Goal: Task Accomplishment & Management: Complete application form

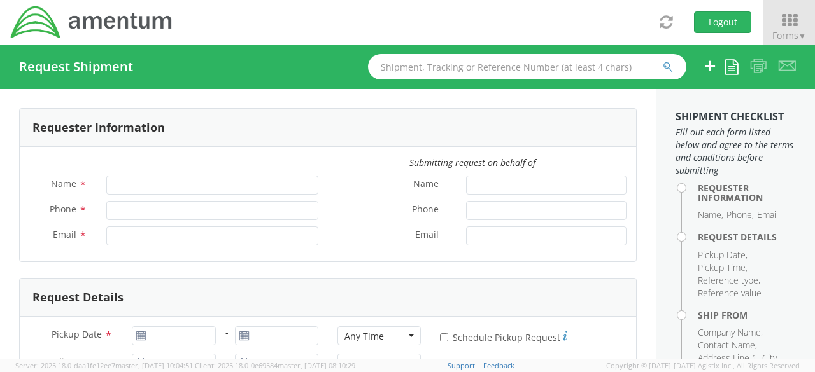
type input "Lifa Faatiliga"
type input "[PHONE_NUMBER]"
type input "[EMAIL_ADDRESS][DOMAIN_NAME]"
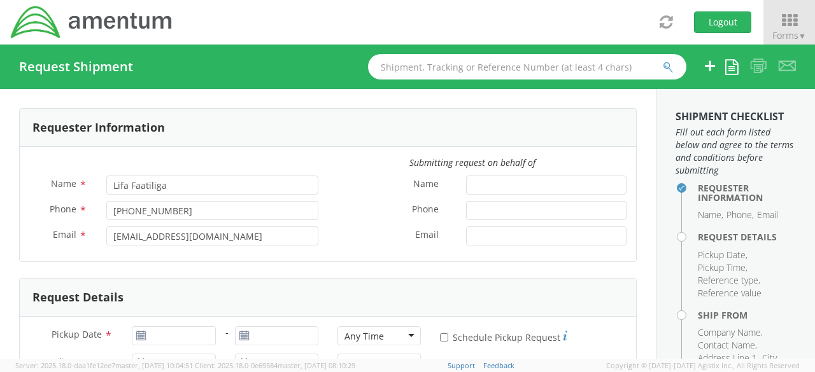
select select "4914.01.00.F.2427.MNGMT"
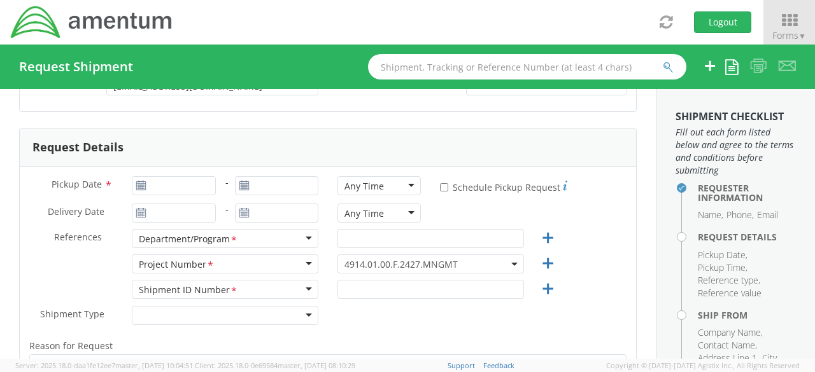
scroll to position [164, 0]
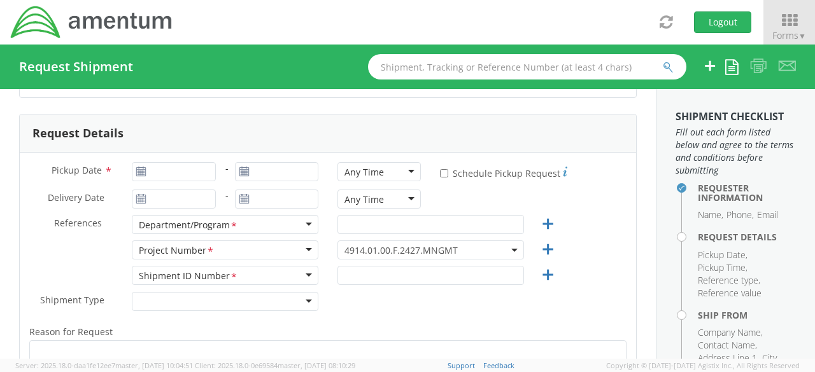
click at [138, 175] on icon at bounding box center [141, 172] width 11 height 10
type input "[DATE]"
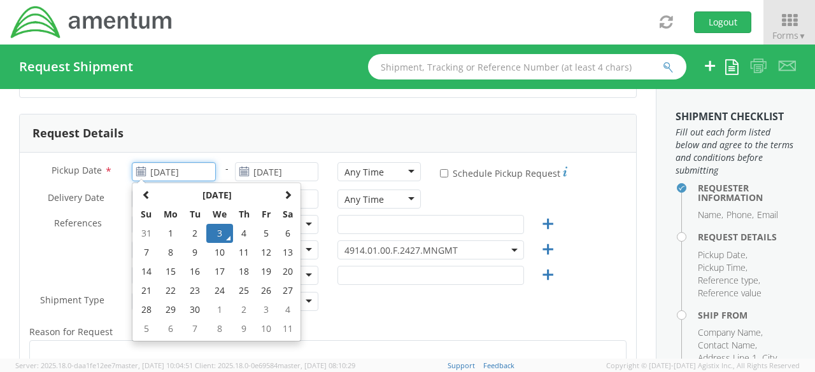
click at [148, 169] on input "[DATE]" at bounding box center [173, 171] width 83 height 19
click at [215, 238] on td "3" at bounding box center [219, 233] width 27 height 19
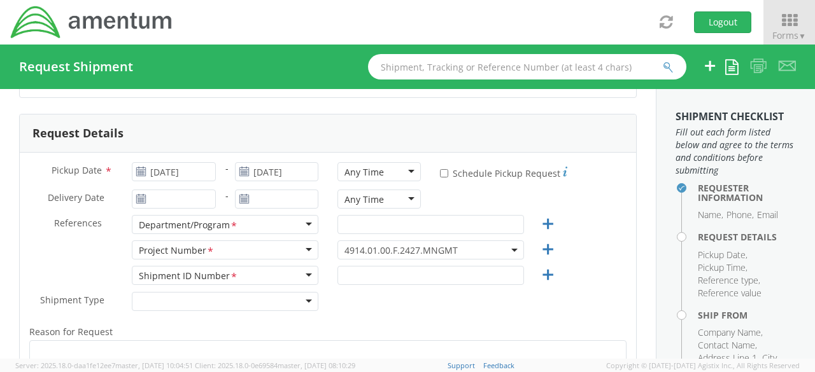
click at [405, 170] on div "Any Time" at bounding box center [378, 171] width 83 height 19
click at [440, 171] on input "* Schedule Pickup Request" at bounding box center [444, 173] width 8 height 8
checkbox input "true"
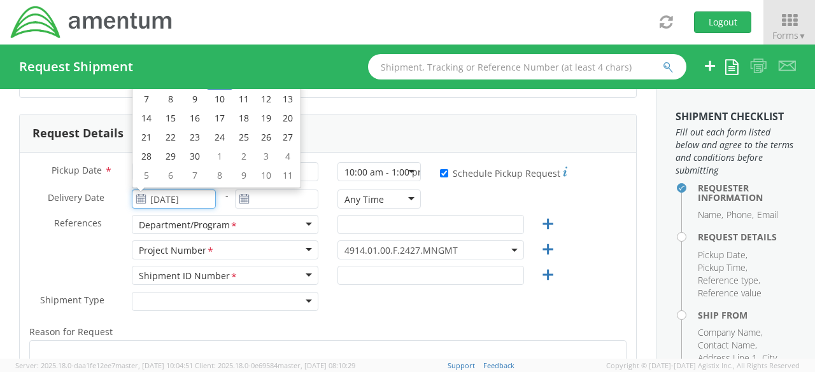
click at [194, 201] on input "[DATE]" at bounding box center [173, 199] width 83 height 19
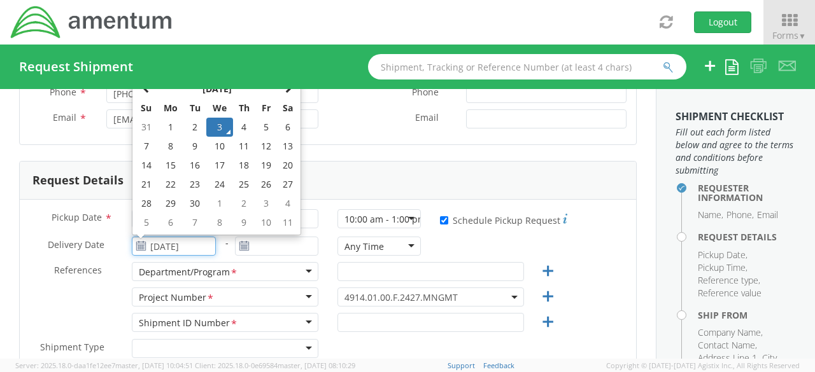
scroll to position [113, 0]
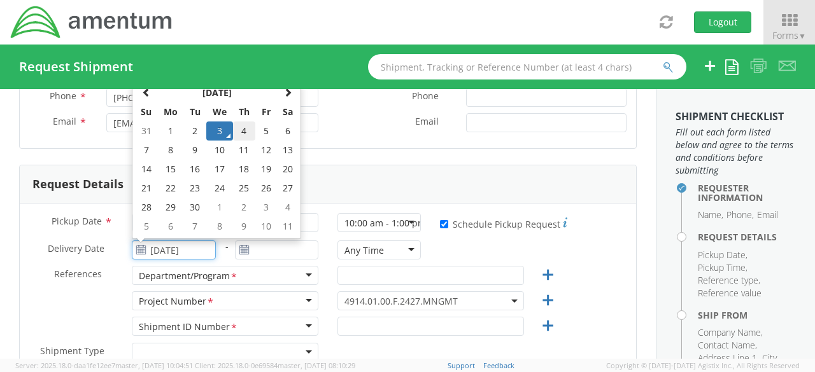
click at [237, 129] on td "4" at bounding box center [244, 131] width 22 height 19
type input "[DATE]"
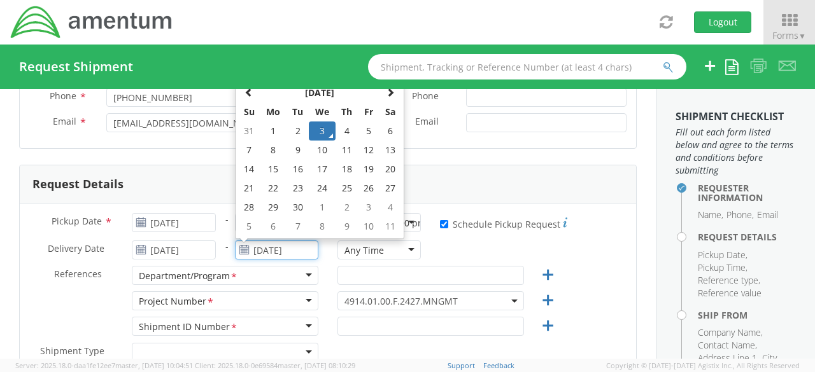
click at [270, 247] on input "[DATE]" at bounding box center [276, 250] width 83 height 19
click at [337, 127] on td "4" at bounding box center [346, 131] width 22 height 19
type input "[DATE]"
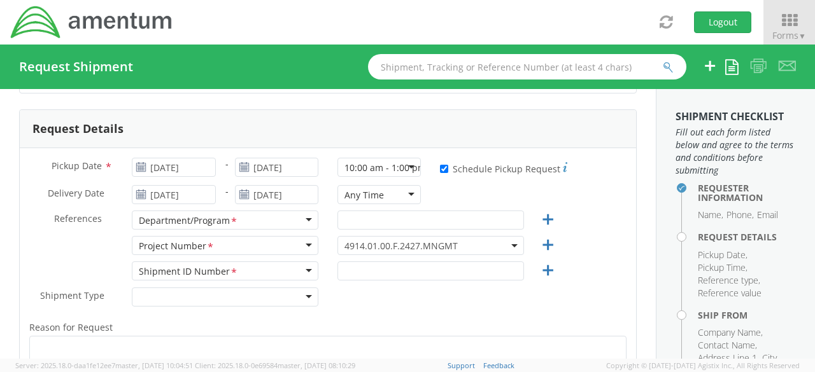
scroll to position [176, 0]
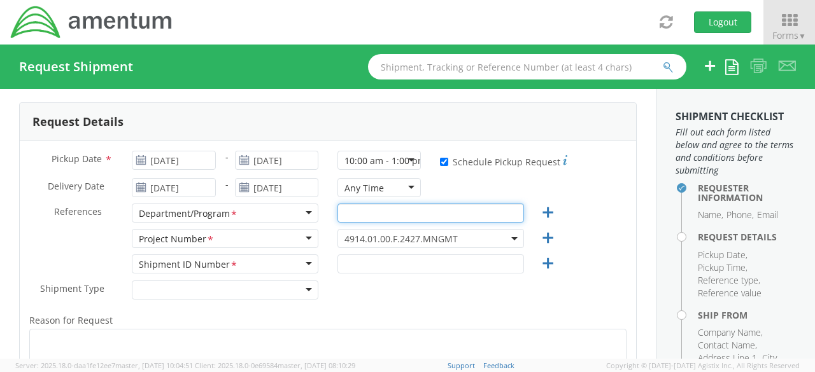
click at [355, 218] on input "text" at bounding box center [430, 213] width 187 height 19
type input "COLDS"
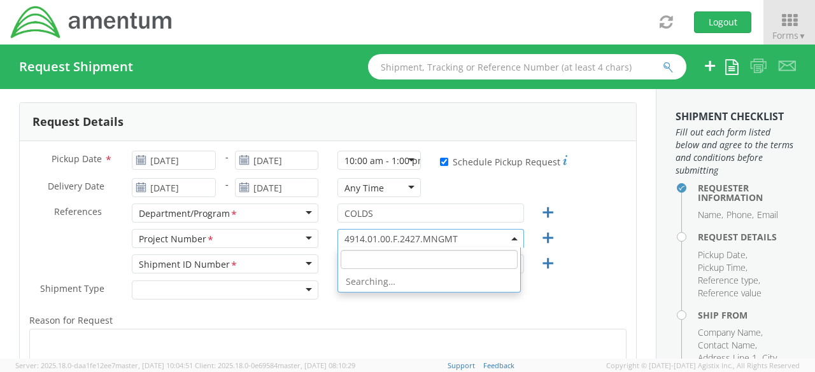
click at [484, 237] on span "4914.01.00.F.2427.MNGMT" at bounding box center [430, 239] width 173 height 12
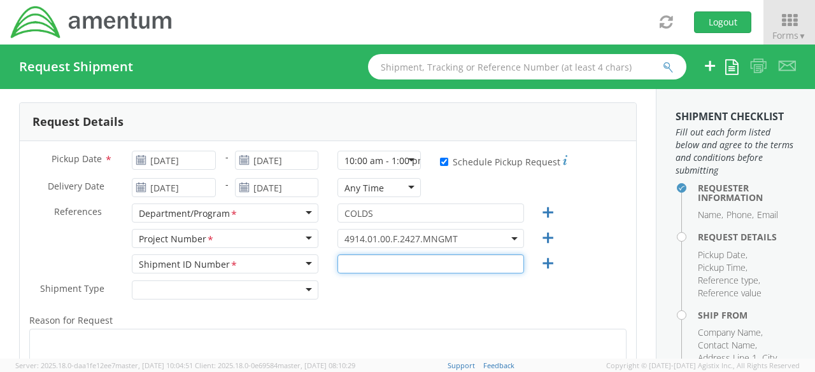
click at [453, 263] on input "text" at bounding box center [430, 264] width 187 height 19
type input "4914.01.01.F.2527.MNGM3"
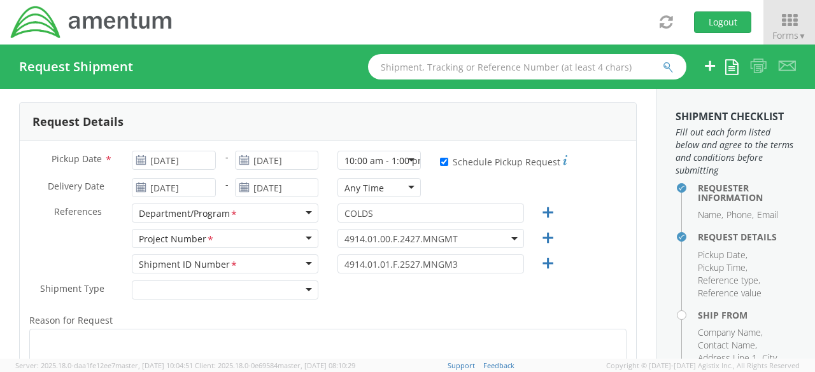
click at [511, 237] on b at bounding box center [514, 238] width 6 height 3
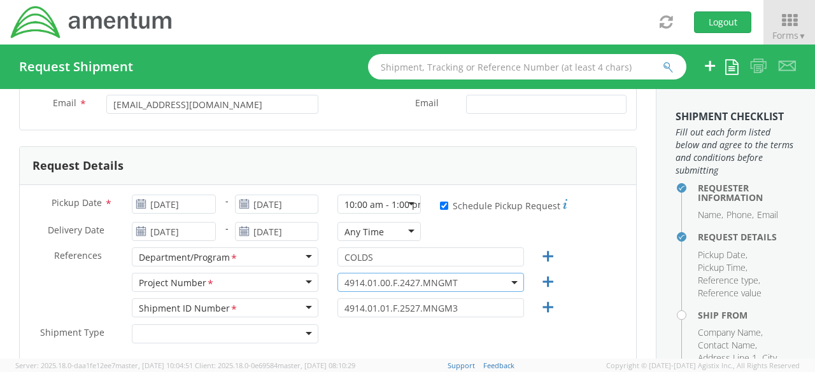
scroll to position [125, 0]
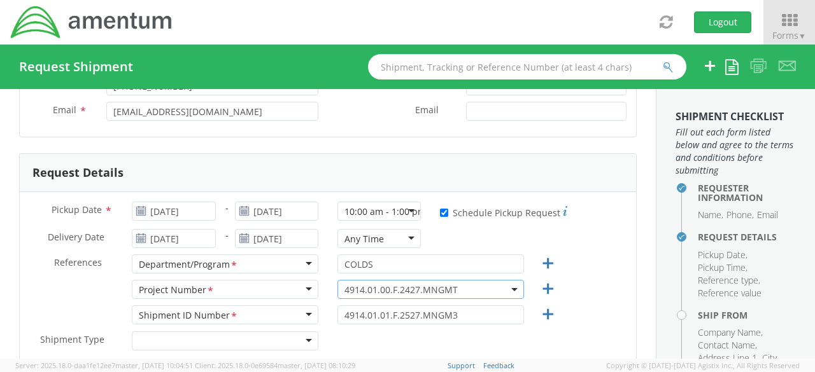
click at [514, 285] on span at bounding box center [515, 289] width 3 height 19
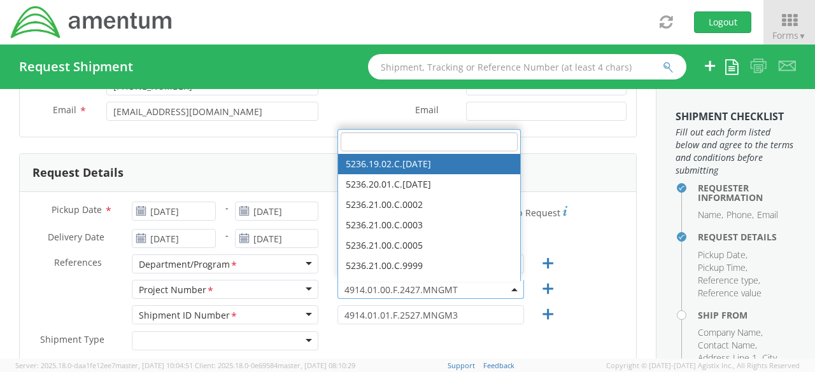
click at [423, 142] on input "search" at bounding box center [429, 141] width 177 height 19
type input "4914.01.01"
select select "4914.01.01.F.2527.MNGM3"
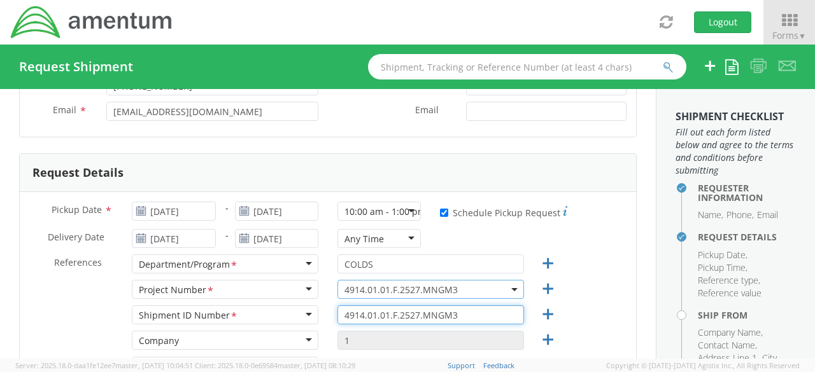
click at [470, 318] on input "4914.01.01.F.2527.MNGM3" at bounding box center [430, 315] width 187 height 19
type input "4"
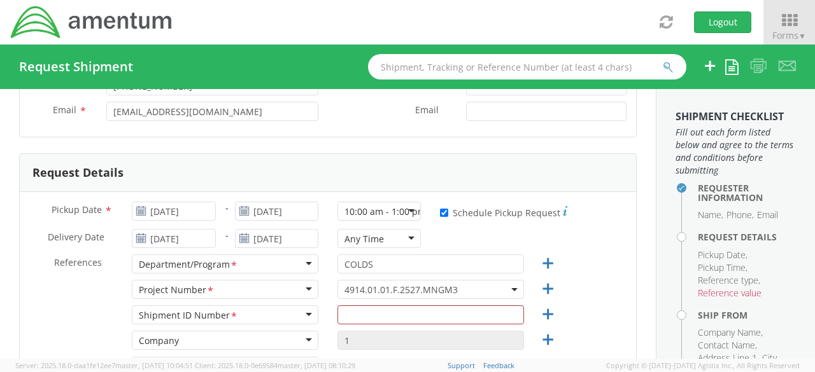
click at [588, 313] on div "Shipment ID Number <span class="required">*</span> Shipment ID Number * Account…" at bounding box center [328, 318] width 616 height 25
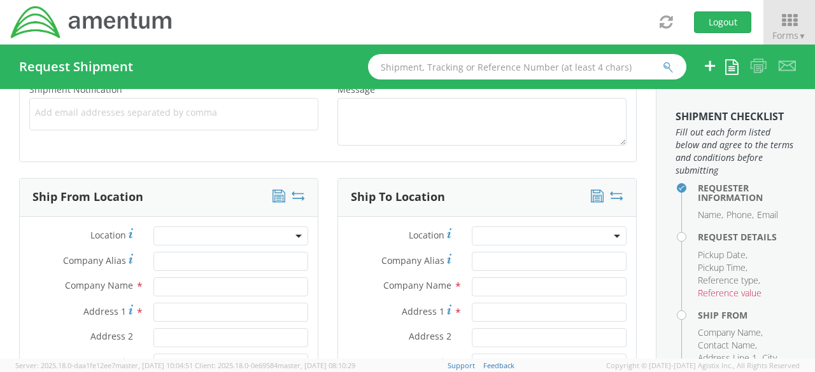
scroll to position [522, 0]
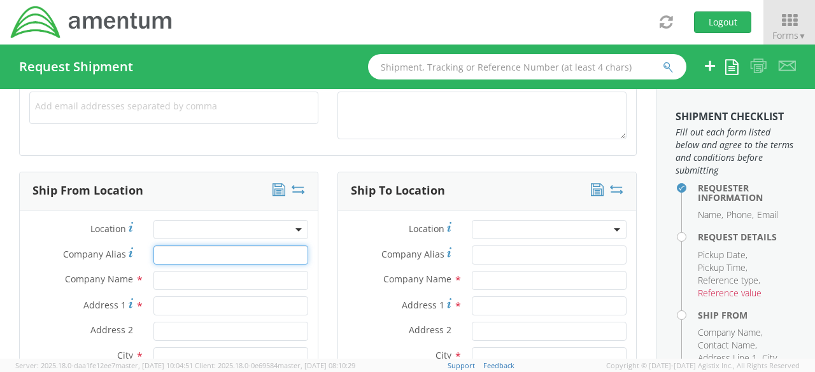
click at [246, 258] on input "Company Alias *" at bounding box center [230, 255] width 155 height 19
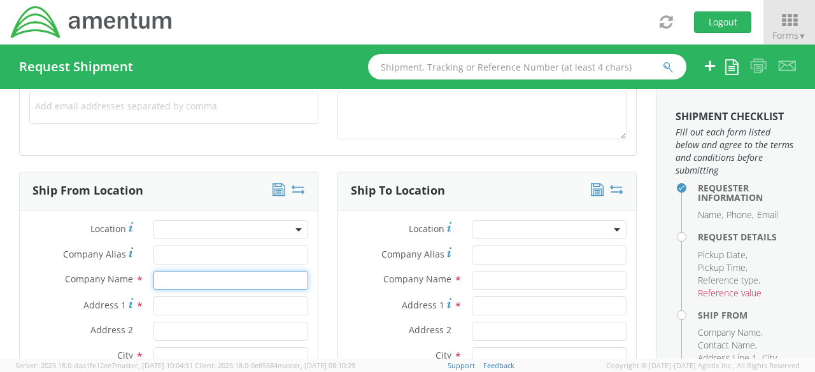
click at [241, 272] on input "text" at bounding box center [230, 280] width 155 height 19
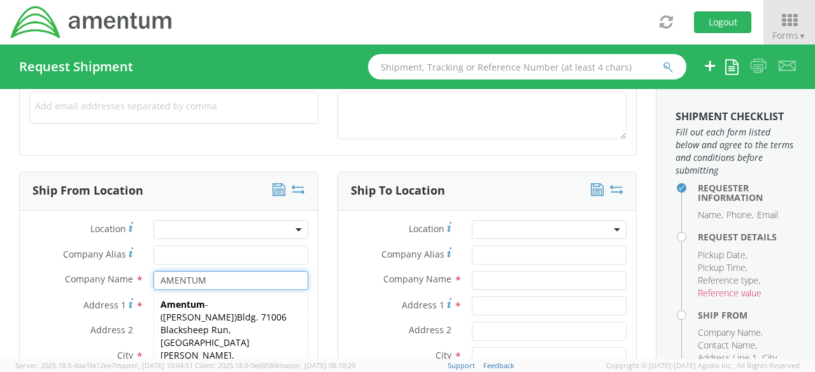
type input "AMENTUM"
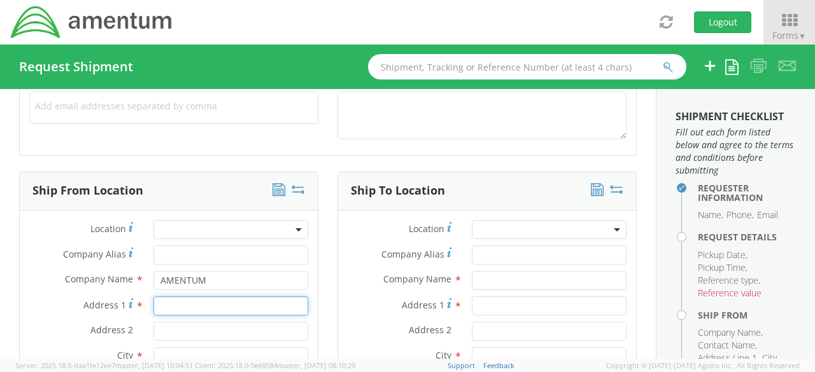
click at [186, 301] on input "Address 1 *" at bounding box center [230, 306] width 155 height 19
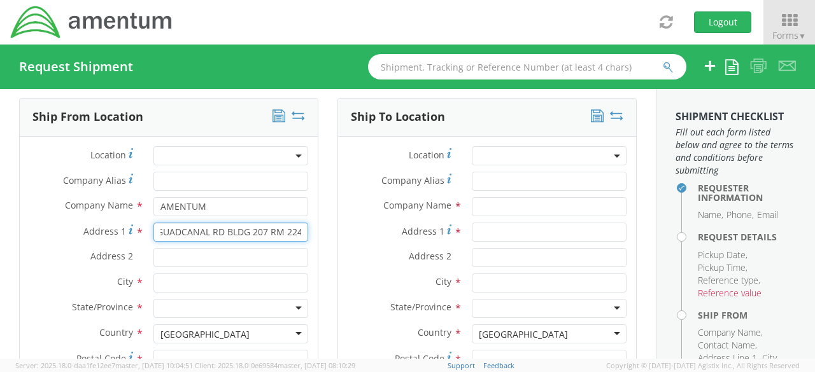
scroll to position [603, 0]
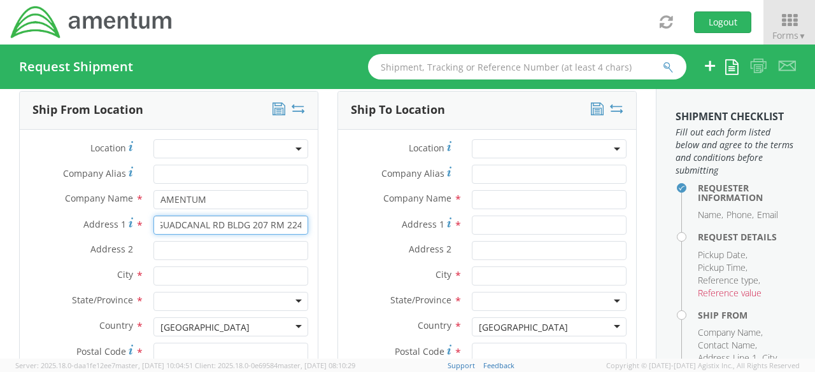
type input "ENIWETOK & GUADCANAL RD BLDG 207 RM 224"
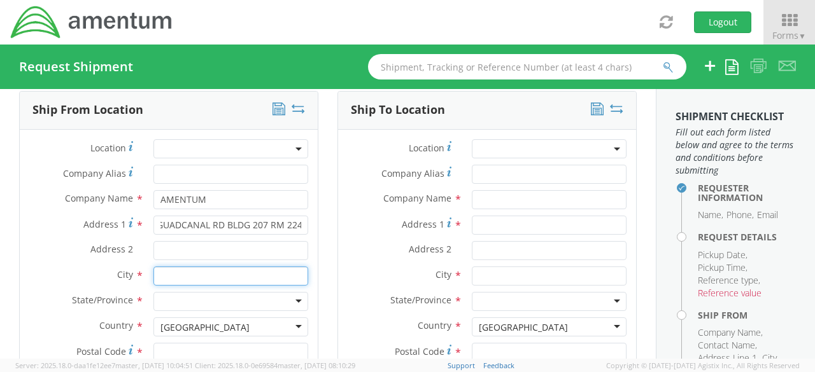
scroll to position [0, 0]
click at [205, 276] on input "text" at bounding box center [230, 276] width 155 height 19
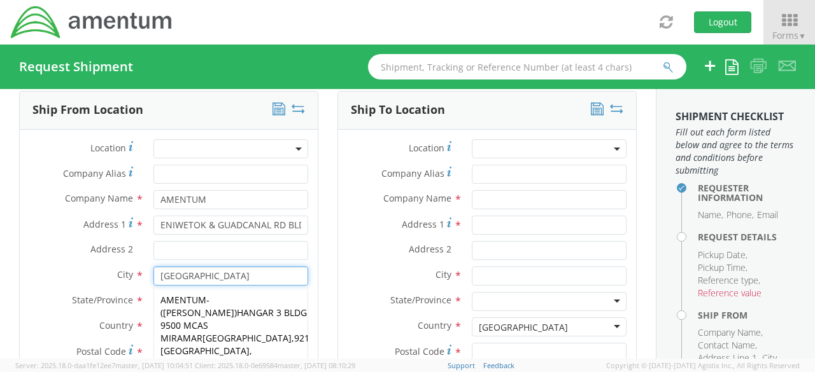
type input "[GEOGRAPHIC_DATA]"
click at [321, 293] on div "Ship From Location Location * Company Alias * Company Name * AMENTUM AMENTUM Am…" at bounding box center [169, 306] width 318 height 430
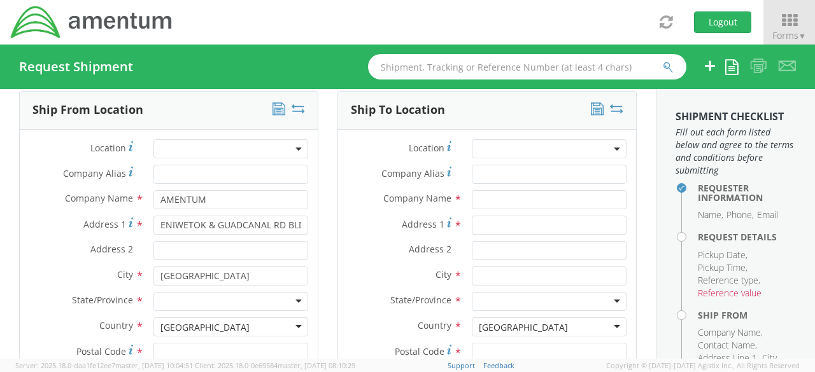
click at [295, 300] on div at bounding box center [230, 301] width 155 height 19
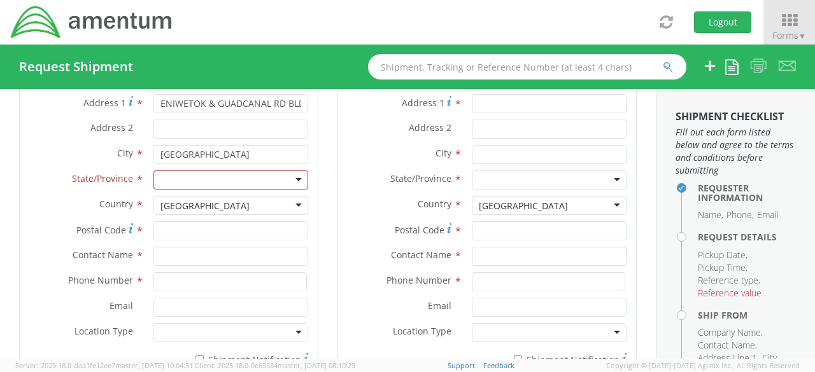
scroll to position [728, 0]
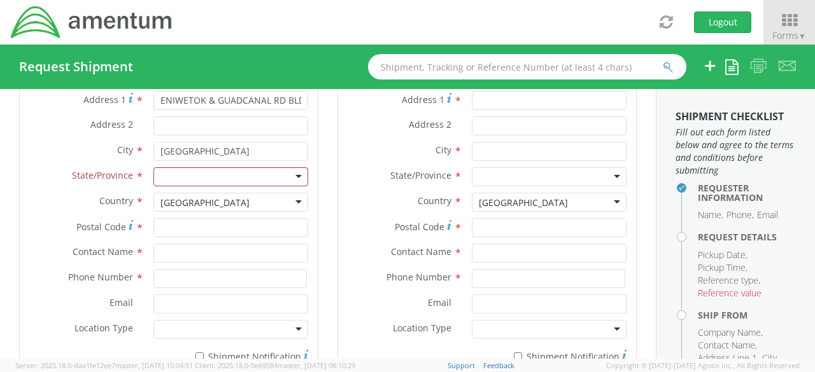
click at [295, 173] on div at bounding box center [230, 176] width 155 height 19
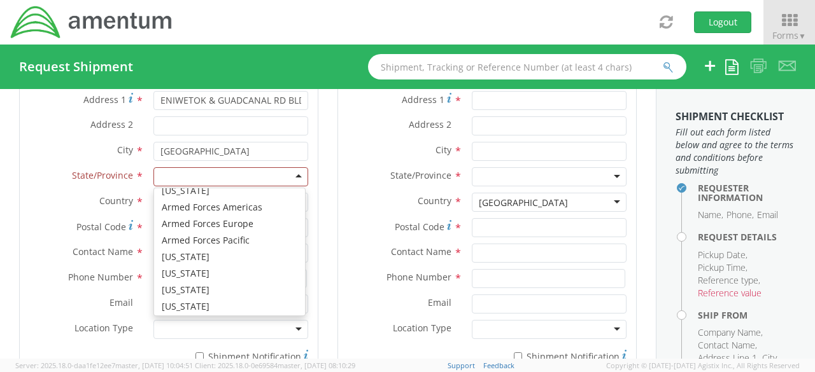
scroll to position [66, 0]
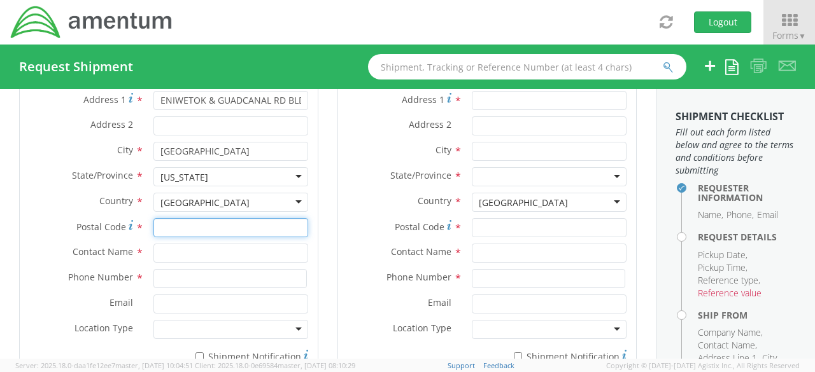
click at [199, 229] on input "Postal Code *" at bounding box center [230, 227] width 155 height 19
type input "92178"
click at [197, 244] on input "text" at bounding box center [230, 253] width 155 height 19
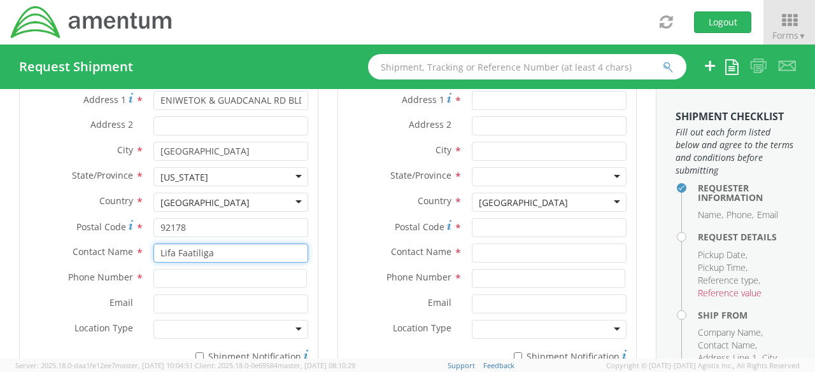
type input "Lifa Faatiliga"
click at [194, 276] on input at bounding box center [229, 278] width 153 height 19
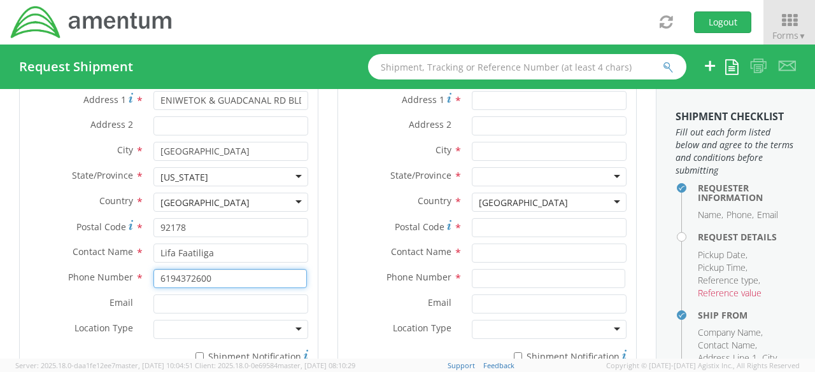
type input "6194372600"
click at [199, 302] on input "Email *" at bounding box center [230, 304] width 155 height 19
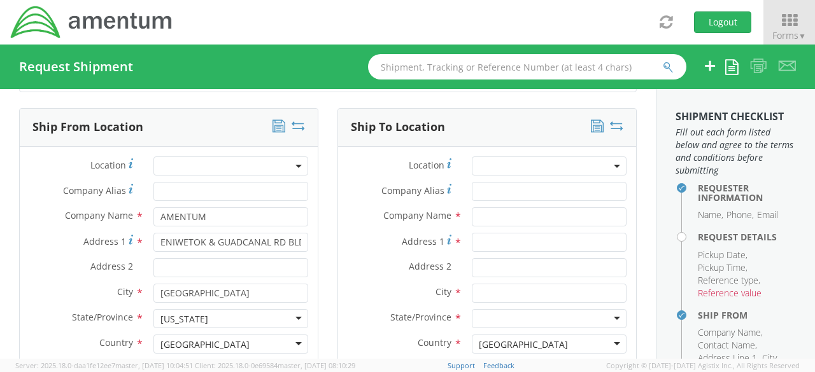
scroll to position [575, 0]
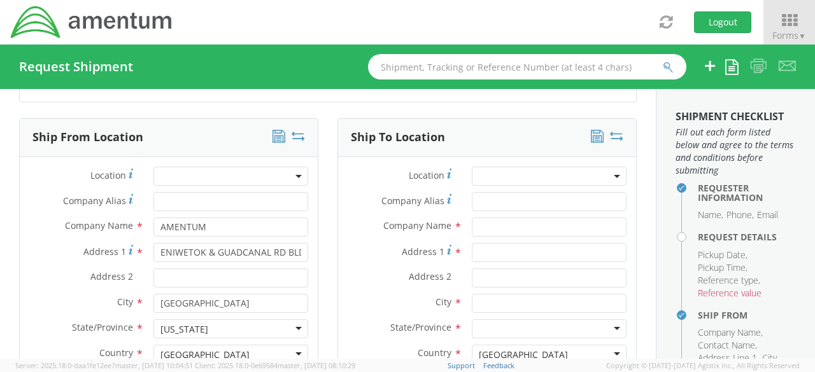
type input "[EMAIL_ADDRESS][DOMAIN_NAME]"
click at [496, 227] on input "text" at bounding box center [549, 227] width 155 height 19
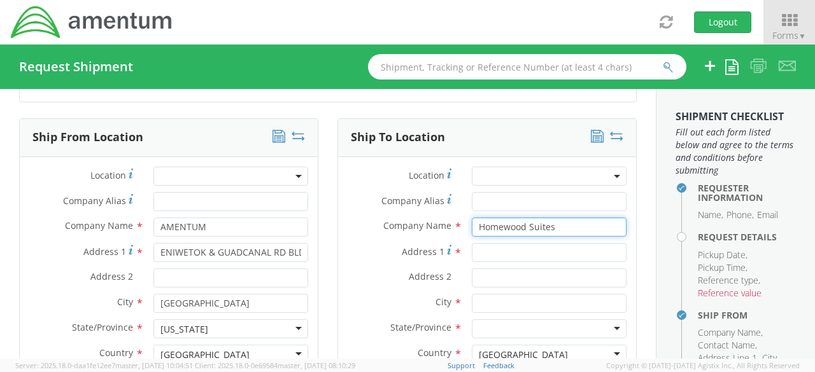
type input "Homewood Suites"
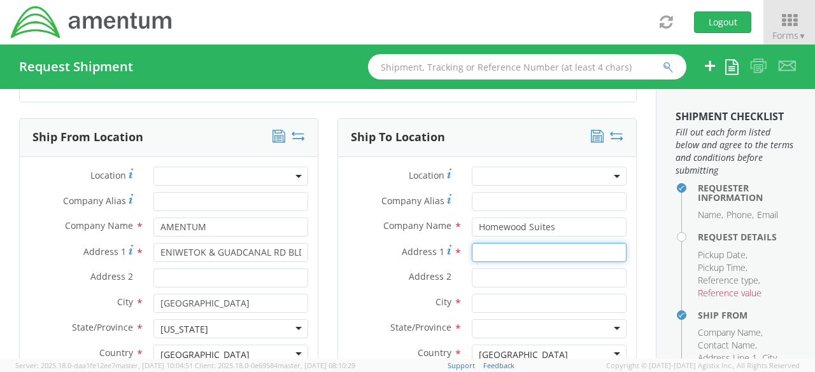
click at [479, 253] on input "Address 1 *" at bounding box center [549, 252] width 155 height 19
type input "[STREET_ADDRESS]"
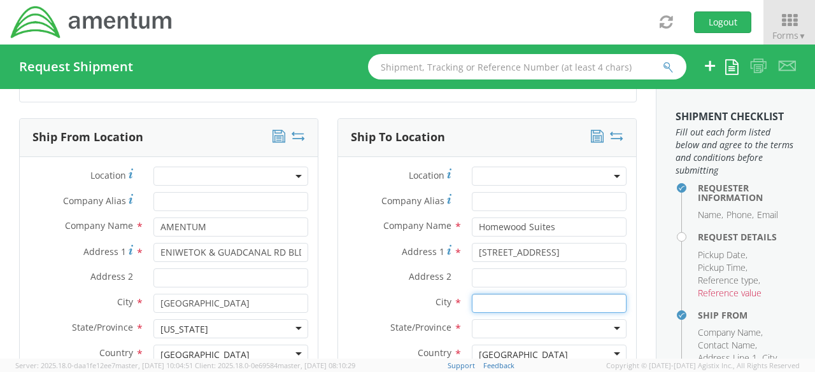
click at [516, 304] on input "text" at bounding box center [549, 303] width 155 height 19
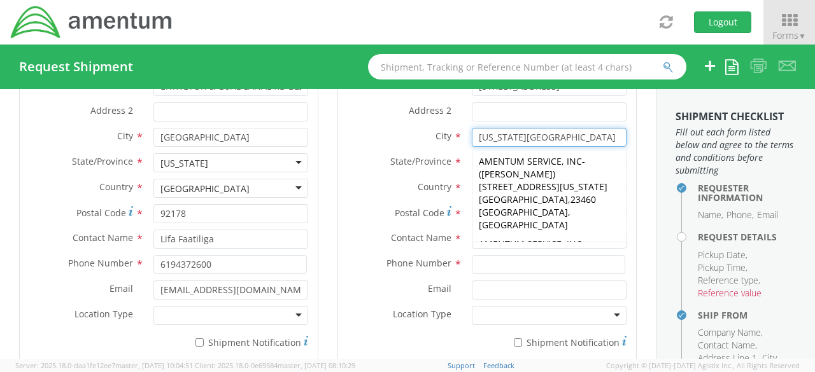
scroll to position [752, 0]
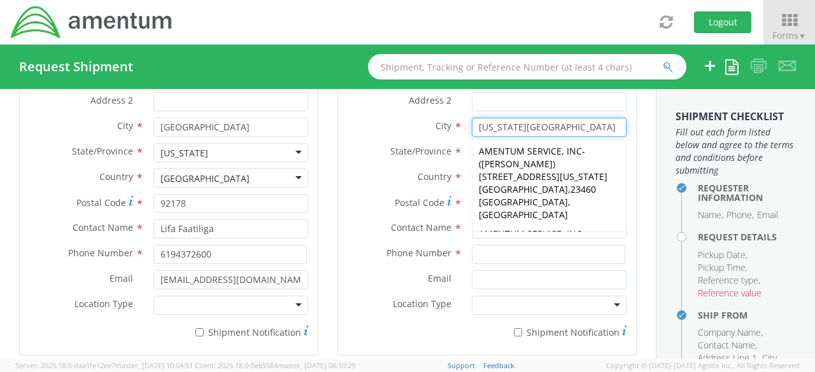
type input "[US_STATE][GEOGRAPHIC_DATA]"
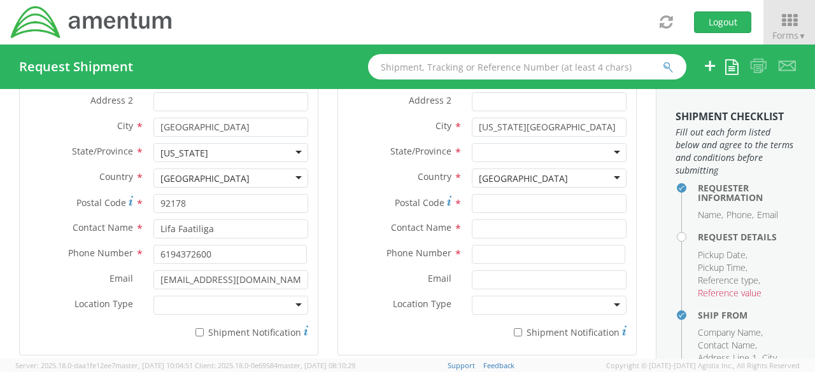
click at [620, 256] on div at bounding box center [549, 254] width 174 height 19
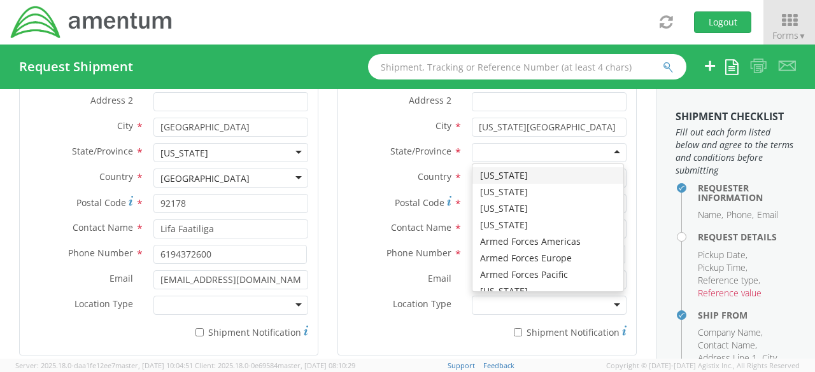
click at [609, 149] on div at bounding box center [549, 152] width 155 height 19
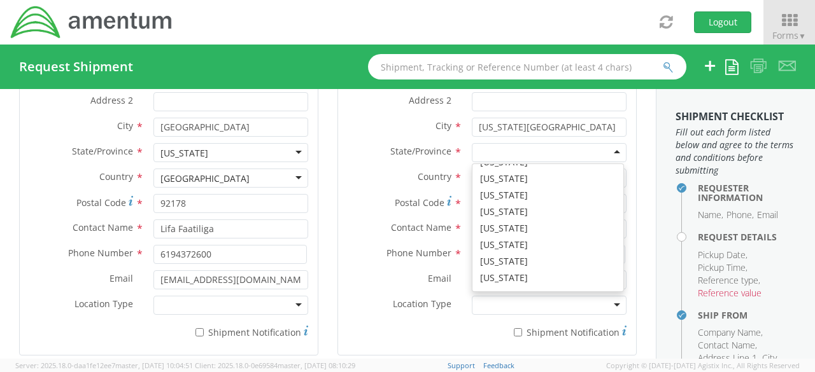
scroll to position [766, 0]
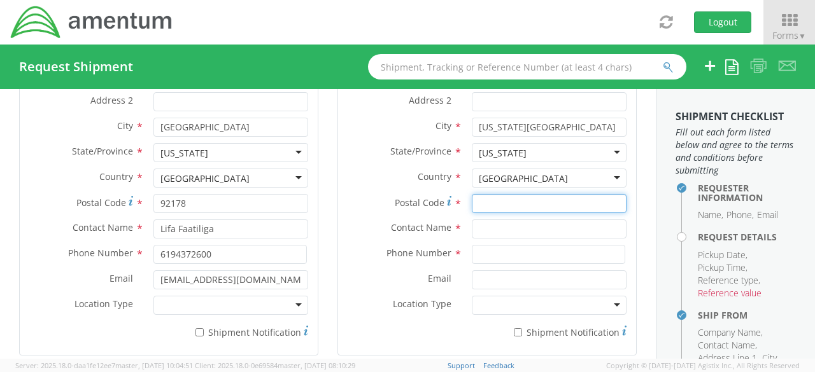
click at [523, 202] on input "Postal Code *" at bounding box center [549, 203] width 155 height 19
type input "23462"
click at [509, 230] on input "text" at bounding box center [549, 229] width 155 height 19
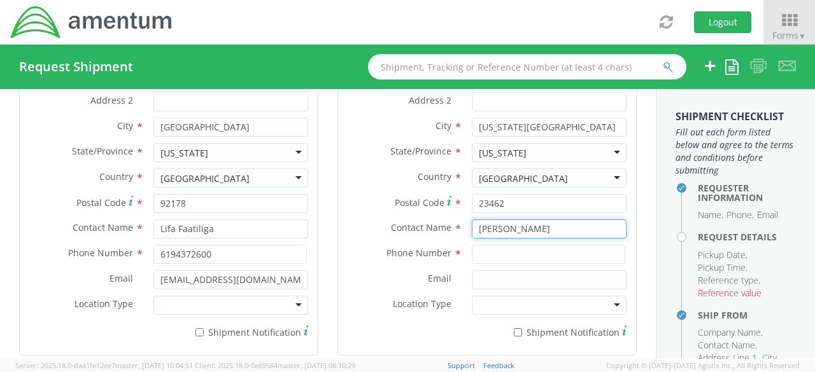
type input "[PERSON_NAME]"
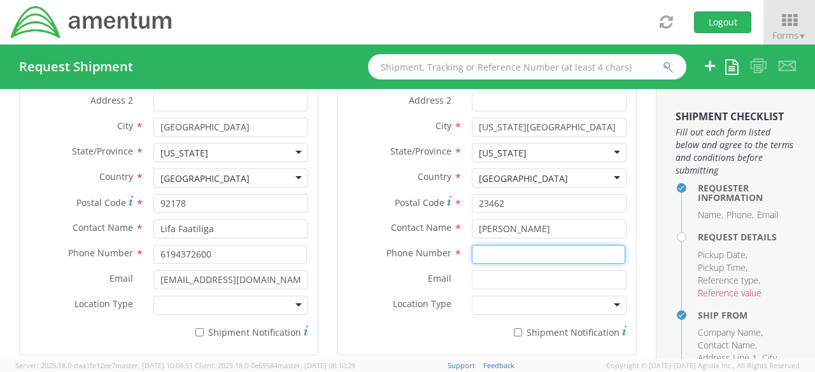
click at [516, 248] on input at bounding box center [548, 254] width 153 height 19
type input "6194862599"
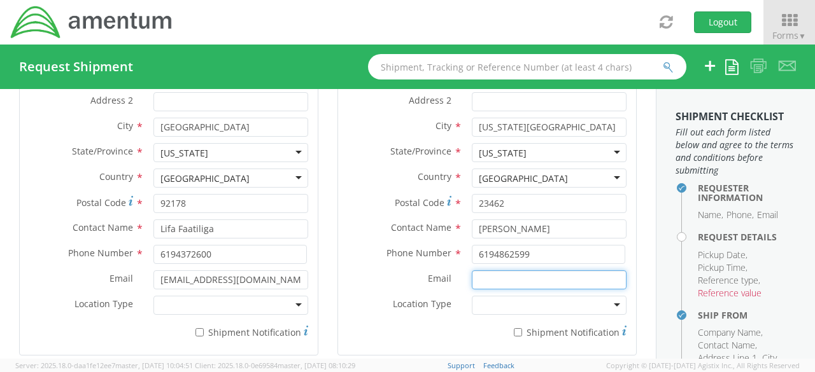
click at [498, 278] on input "Email *" at bounding box center [549, 280] width 155 height 19
type input "[PERSON_NAME][EMAIL_ADDRESS][PERSON_NAME][DOMAIN_NAME]"
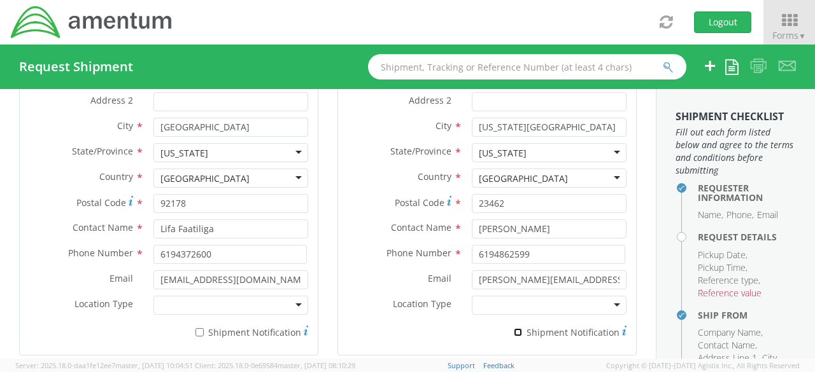
click at [514, 331] on input "* Shipment Notification" at bounding box center [518, 332] width 8 height 8
checkbox input "true"
click at [197, 330] on input "* Shipment Notification" at bounding box center [199, 332] width 8 height 8
checkbox input "true"
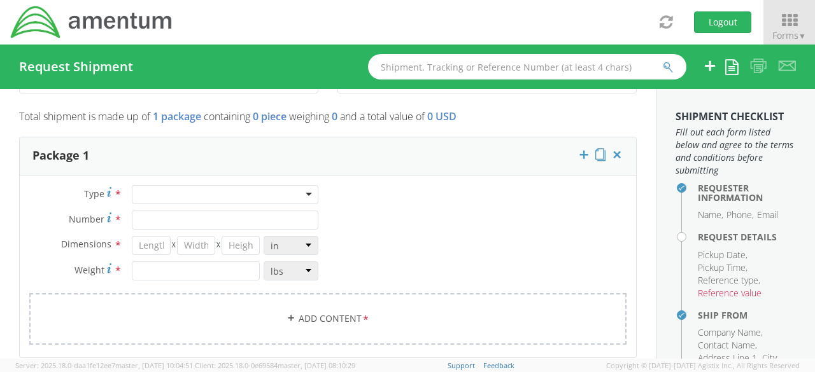
scroll to position [1021, 0]
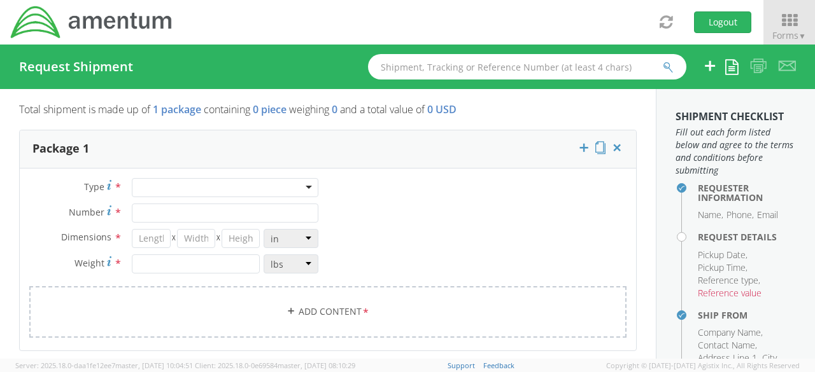
click at [306, 188] on div at bounding box center [225, 187] width 187 height 19
type input "1"
type input "9.5"
type input "12.5"
type input "0.25"
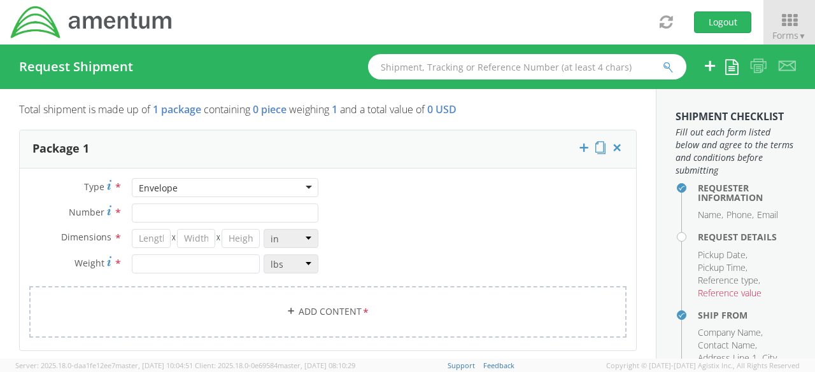
type input "1"
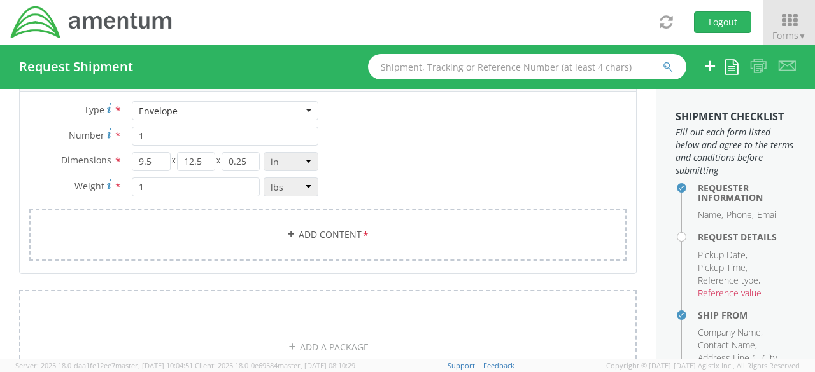
scroll to position [1111, 0]
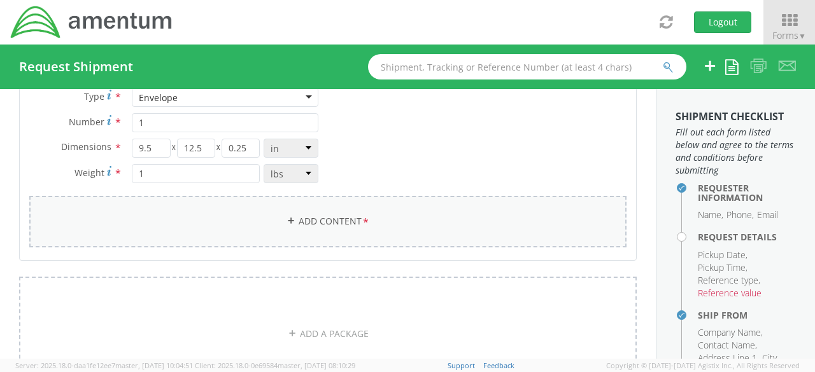
click at [342, 218] on link "Add Content *" at bounding box center [327, 222] width 597 height 52
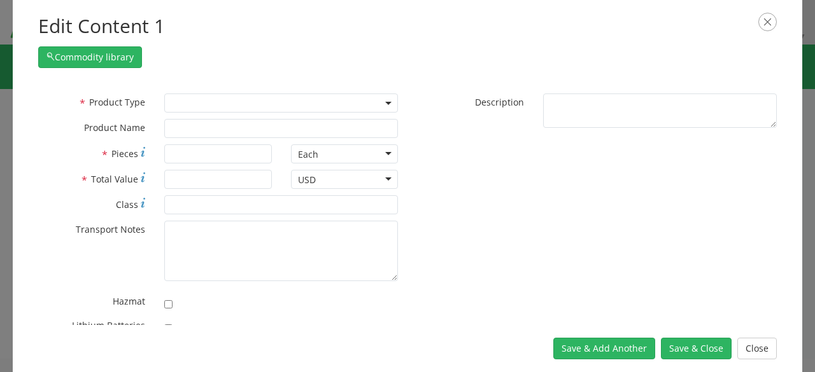
click at [388, 104] on span at bounding box center [389, 103] width 3 height 19
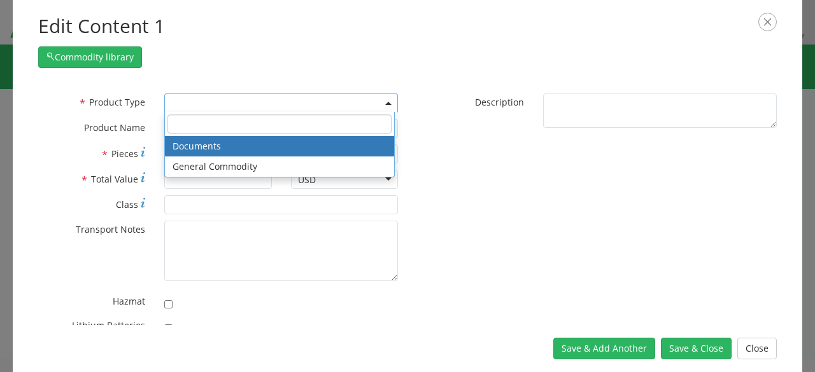
select select "DOCUMENT"
type input "Documents"
type input "1"
type textarea "Documents"
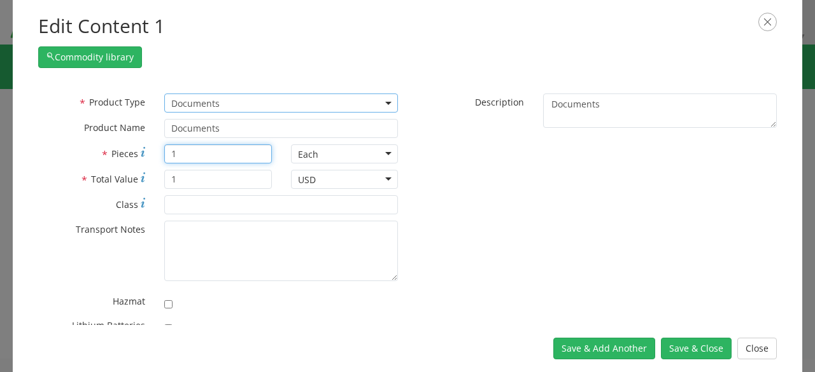
click at [229, 155] on input "1" at bounding box center [217, 154] width 107 height 19
type input "24"
click at [223, 180] on input "1" at bounding box center [217, 179] width 107 height 19
type input "10"
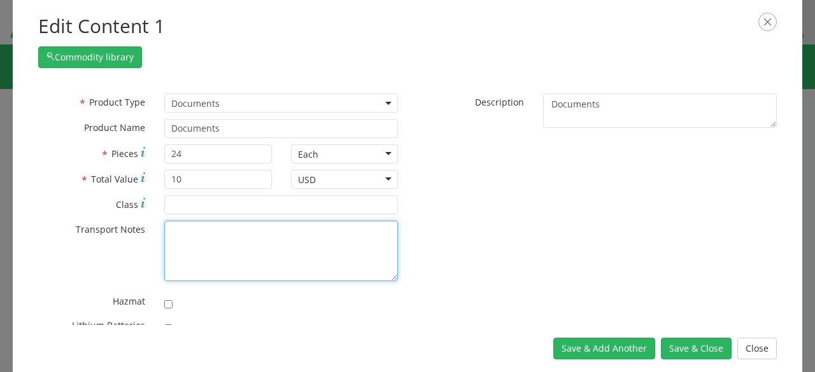
click at [227, 237] on textarea "* Transport Notes" at bounding box center [281, 251] width 234 height 60
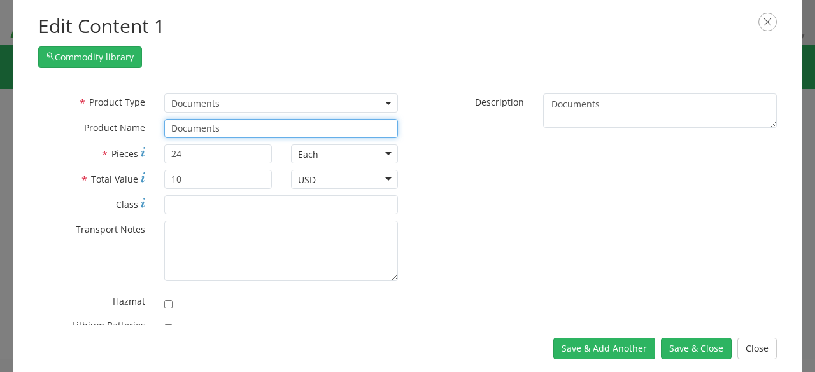
click at [236, 119] on input "Documents" at bounding box center [281, 128] width 234 height 19
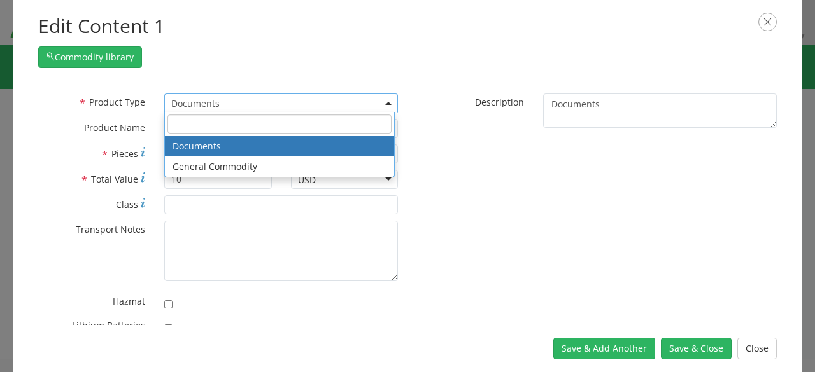
click at [241, 98] on span "Documents" at bounding box center [281, 103] width 220 height 12
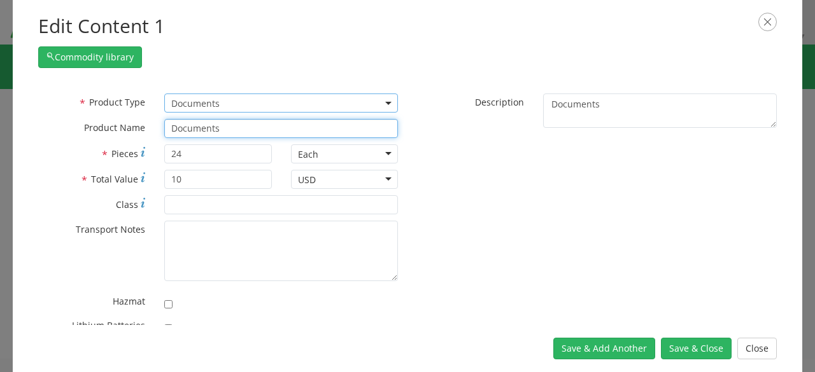
click at [239, 122] on input "Documents" at bounding box center [281, 128] width 234 height 19
type input "D"
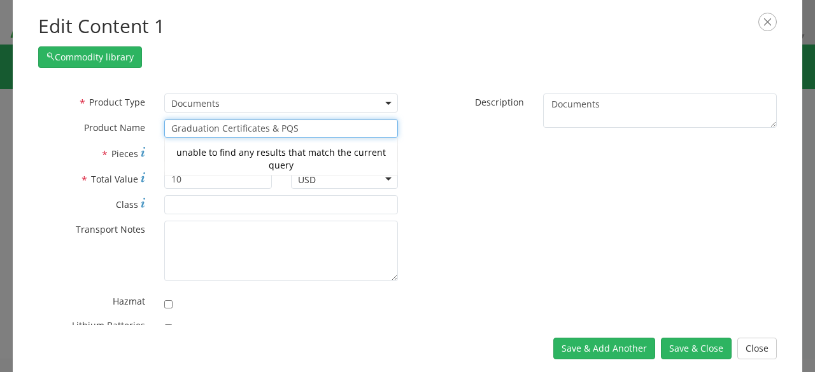
type input "Graduation Certificates & PQS"
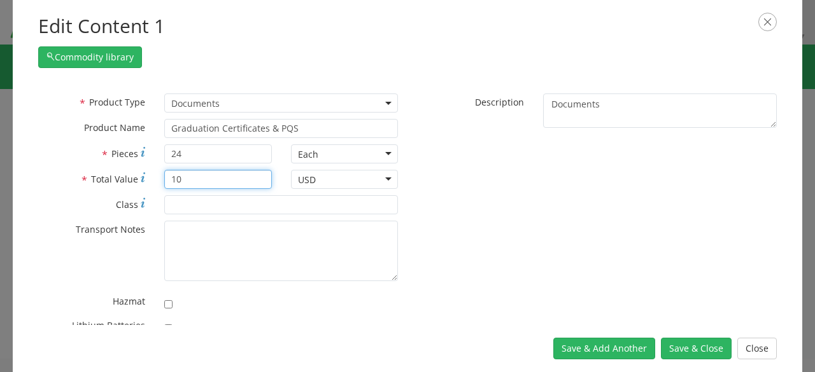
click at [245, 186] on input "10" at bounding box center [217, 179] width 107 height 19
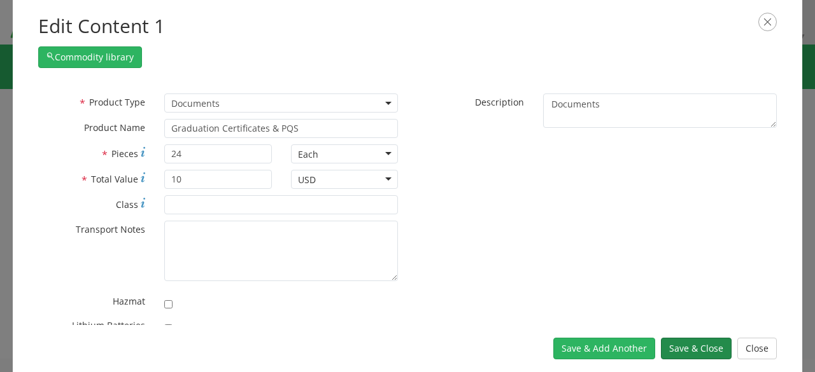
click at [690, 348] on button "Save & Close" at bounding box center [696, 349] width 71 height 22
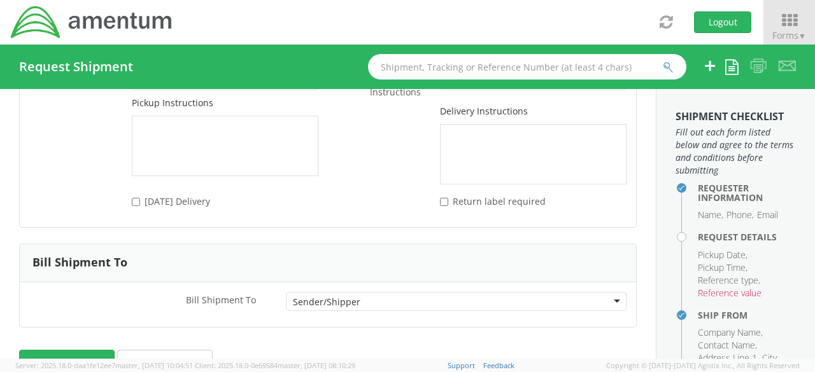
scroll to position [1802, 0]
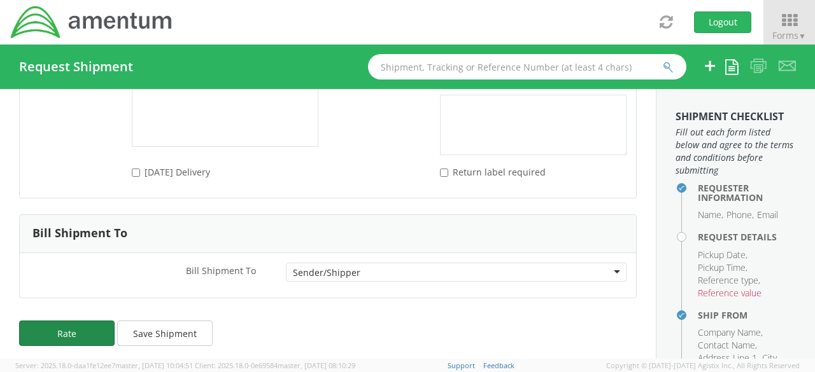
click at [55, 327] on button "Rate" at bounding box center [66, 333] width 95 height 25
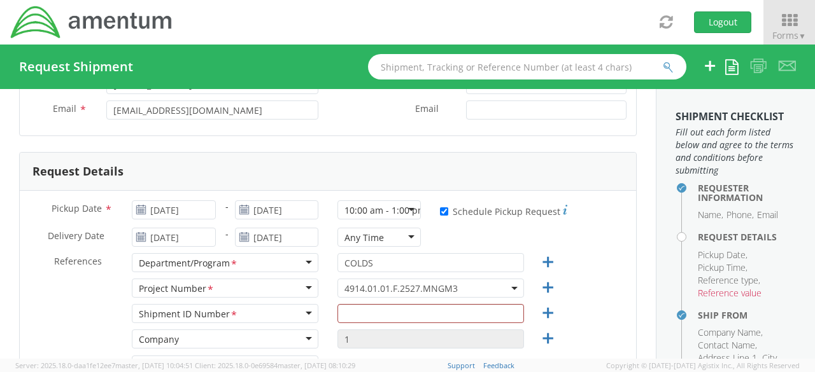
scroll to position [137, 0]
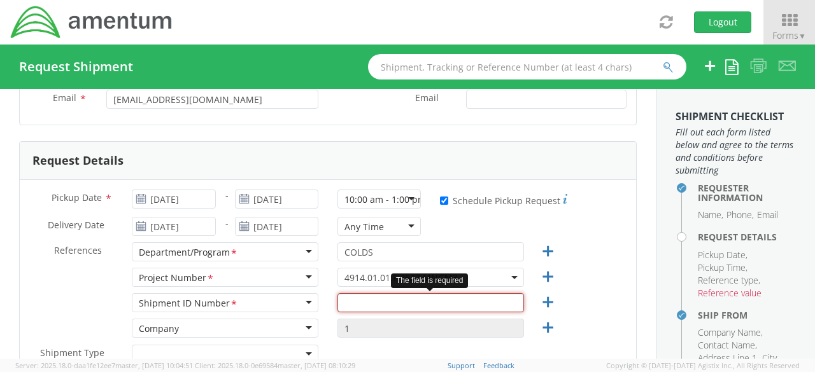
click at [424, 301] on input "text" at bounding box center [430, 302] width 187 height 19
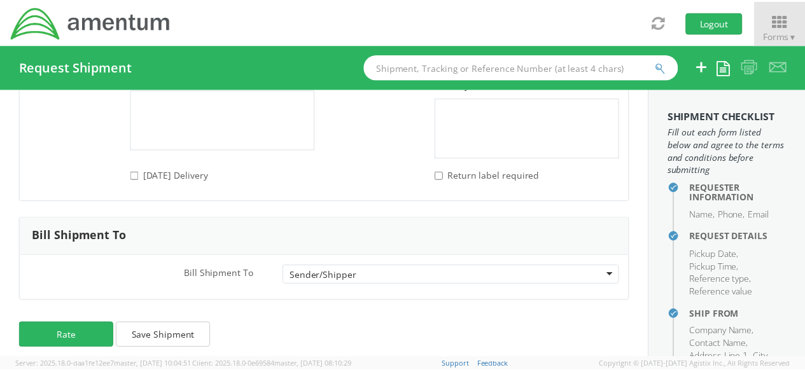
scroll to position [1802, 0]
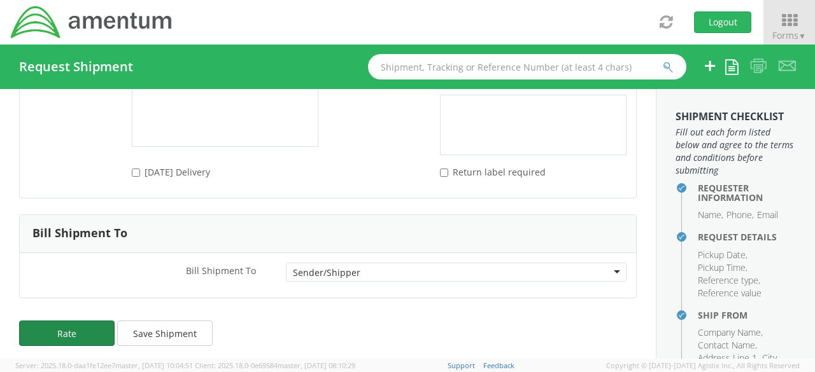
type input "1"
click at [87, 331] on button "Rate" at bounding box center [66, 333] width 95 height 25
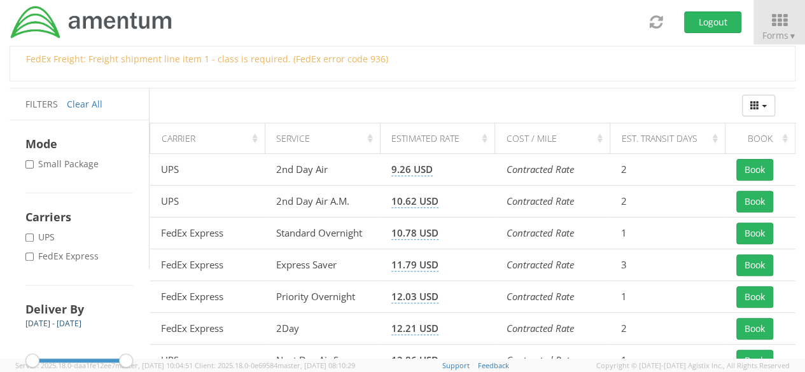
scroll to position [134, 0]
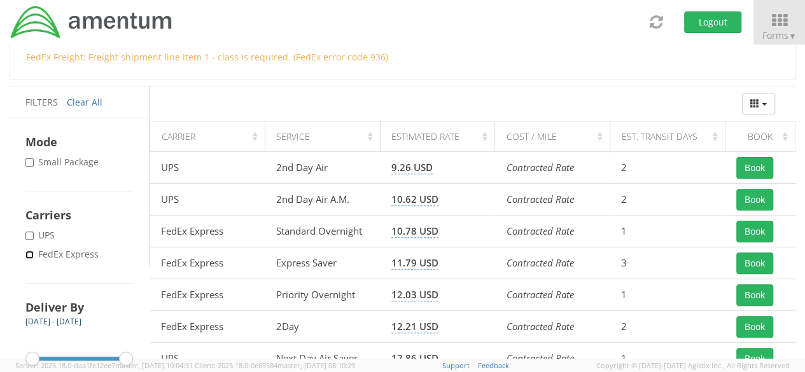
click at [31, 255] on input "* FedEx Express" at bounding box center [29, 255] width 8 height 8
checkbox input "true"
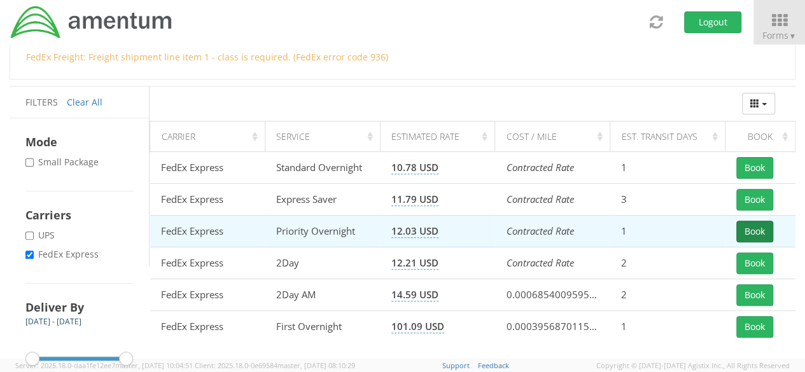
click at [755, 231] on button "Book" at bounding box center [755, 232] width 37 height 22
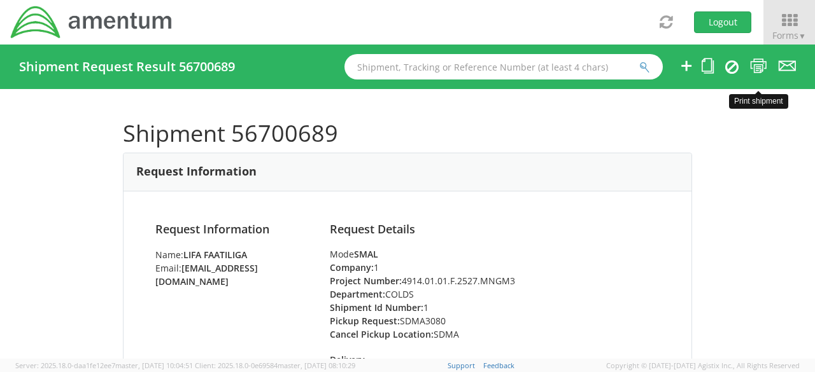
click at [760, 61] on icon at bounding box center [758, 66] width 17 height 16
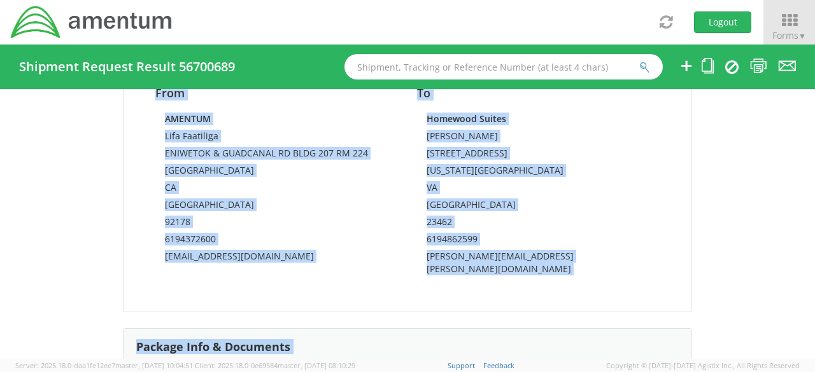
scroll to position [1047, 0]
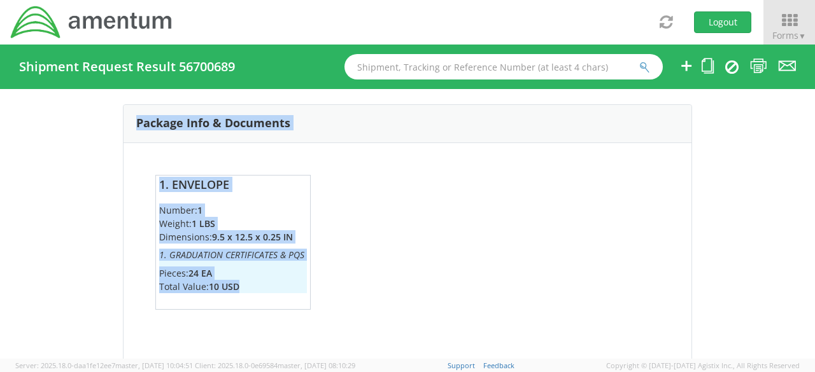
drag, startPoint x: 141, startPoint y: 146, endPoint x: 458, endPoint y: 335, distance: 369.4
copy div "Request Information Name: Lifa Faatiliga Email: lifa.faatiliga@amentum.com Requ…"
click at [421, 281] on div "1. Envelope Number: 1 Weight: 1 LBS Dimensions: 9.5 x 12.5 x 0.25 IN 1. Graduat…" at bounding box center [407, 252] width 523 height 154
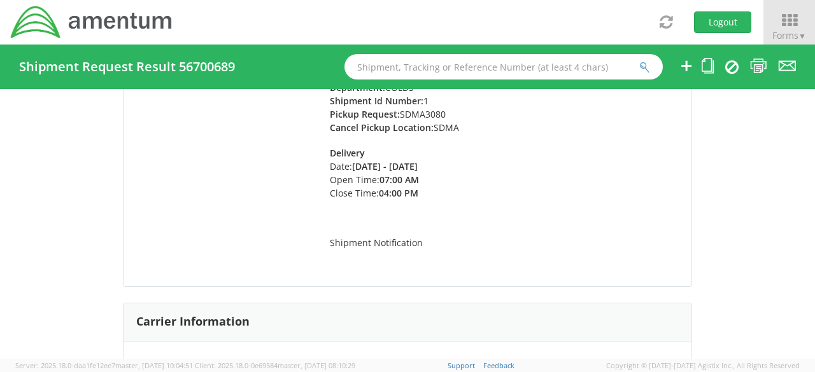
scroll to position [88, 0]
